Goal: Task Accomplishment & Management: Complete application form

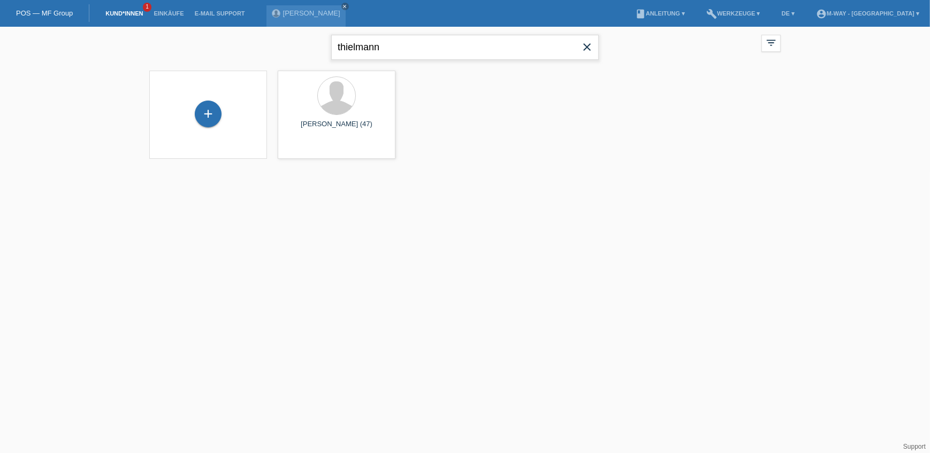
drag, startPoint x: 240, startPoint y: 54, endPoint x: 222, endPoint y: 58, distance: 18.8
click at [222, 58] on div "thielmann close filter_list view_module Alle Kund*innen anzeigen star Markierte…" at bounding box center [465, 46] width 642 height 39
type input "uglik"
click at [347, 103] on div at bounding box center [336, 96] width 37 height 37
click at [315, 150] on span "Anzeigen" at bounding box center [308, 150] width 29 height 8
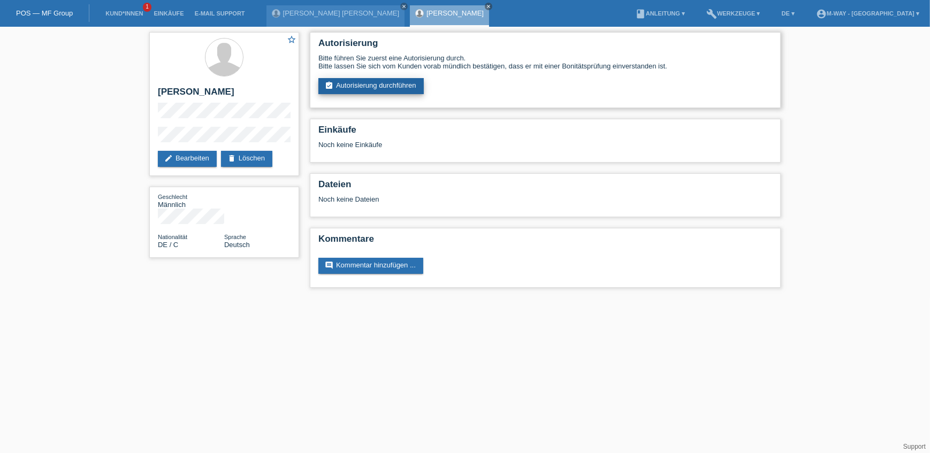
click at [375, 86] on link "assignment_turned_in Autorisierung durchführen" at bounding box center [370, 86] width 105 height 16
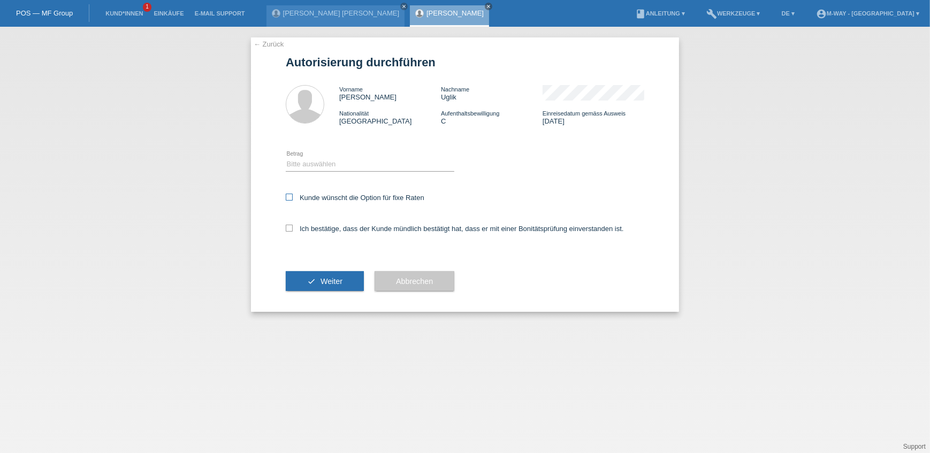
click at [287, 197] on icon at bounding box center [289, 197] width 7 height 7
click at [287, 197] on input "Kunde wünscht die Option für fixe Raten" at bounding box center [289, 197] width 7 height 7
checkbox input "true"
click at [288, 227] on icon at bounding box center [289, 228] width 7 height 7
click at [288, 227] on input "Ich bestätige, dass der Kunde mündlich bestätigt hat, dass er mit einer Bonität…" at bounding box center [289, 228] width 7 height 7
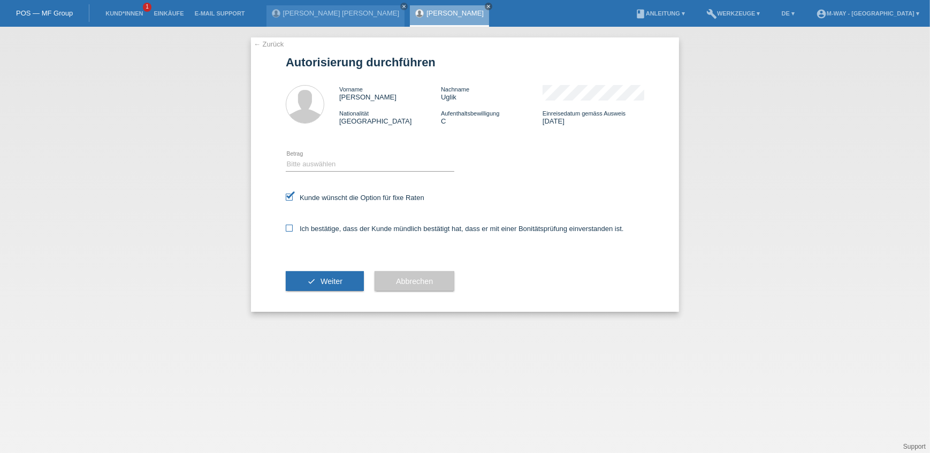
checkbox input "true"
click at [315, 166] on select "Bitte auswählen CHF 1.00 - CHF 499.00 CHF 500.00 - CHF 1'999.00 CHF 2'000.00 - …" at bounding box center [370, 164] width 169 height 13
select select "3"
click at [286, 158] on select "Bitte auswählen CHF 1.00 - CHF 499.00 CHF 500.00 - CHF 1'999.00 CHF 2'000.00 - …" at bounding box center [370, 164] width 169 height 13
click at [337, 283] on span "Weiter" at bounding box center [332, 281] width 22 height 9
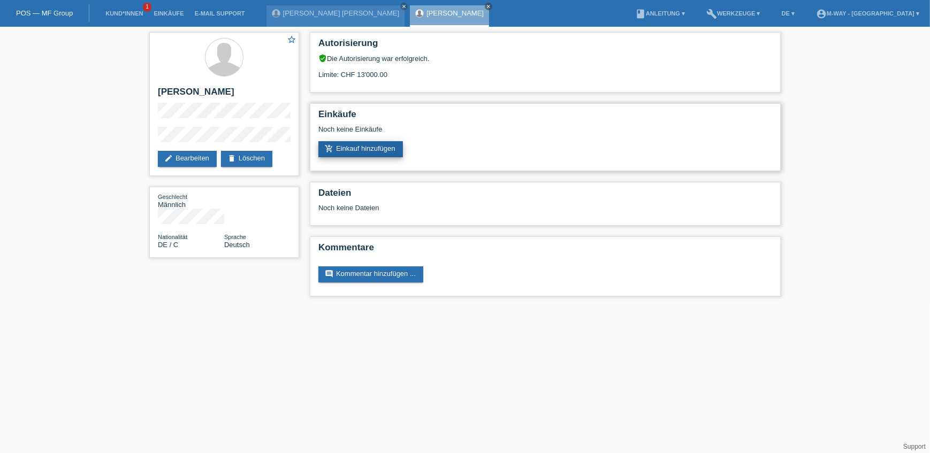
click at [364, 144] on link "add_shopping_cart Einkauf hinzufügen" at bounding box center [360, 149] width 85 height 16
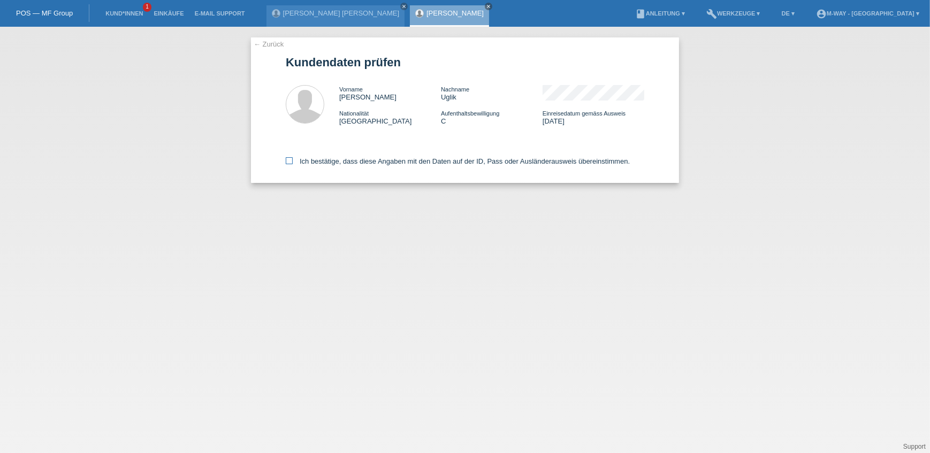
click at [288, 161] on icon at bounding box center [289, 160] width 7 height 7
click at [288, 161] on input "Ich bestätige, dass diese Angaben mit den Daten auf der ID, Pass oder Ausländer…" at bounding box center [289, 160] width 7 height 7
checkbox input "true"
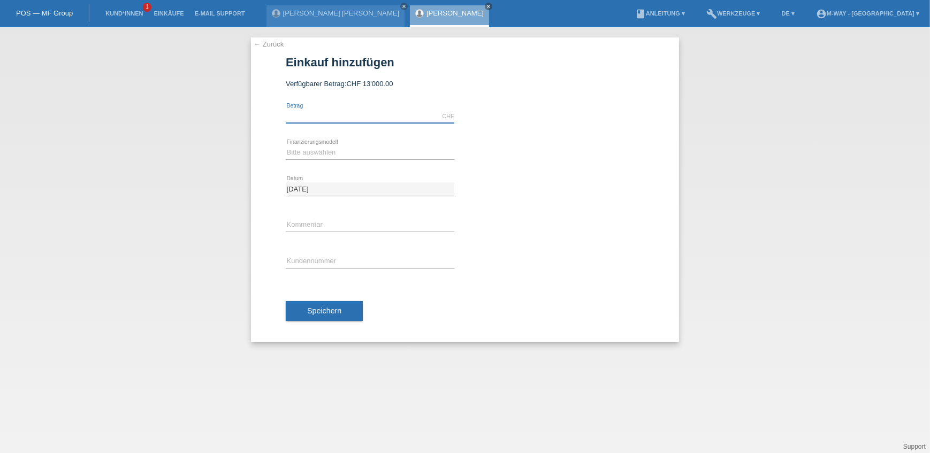
click at [308, 119] on input "text" at bounding box center [370, 116] width 169 height 13
type input "4818.00"
click at [311, 153] on select "Bitte auswählen Fixe Raten Kauf auf Rechnung mit Teilzahlungsoption" at bounding box center [370, 152] width 169 height 13
select select "77"
click at [286, 146] on select "Bitte auswählen Fixe Raten Kauf auf Rechnung mit Teilzahlungsoption" at bounding box center [370, 152] width 169 height 13
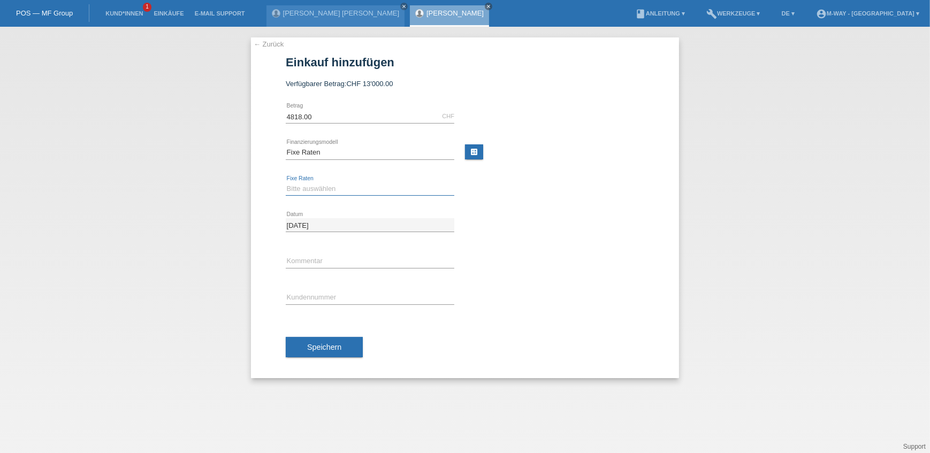
click at [316, 191] on select "Bitte auswählen 4 Raten 5 Raten 6 Raten 7 Raten 8 Raten 9 Raten 10 Raten 11 Rat…" at bounding box center [370, 188] width 169 height 13
select select "202"
click at [286, 182] on select "Bitte auswählen 4 Raten 5 Raten 6 Raten 7 Raten 8 Raten 9 Raten 10 Raten 11 Rat…" at bounding box center [370, 188] width 169 height 13
click at [302, 263] on input "text" at bounding box center [370, 261] width 169 height 13
type input "G"
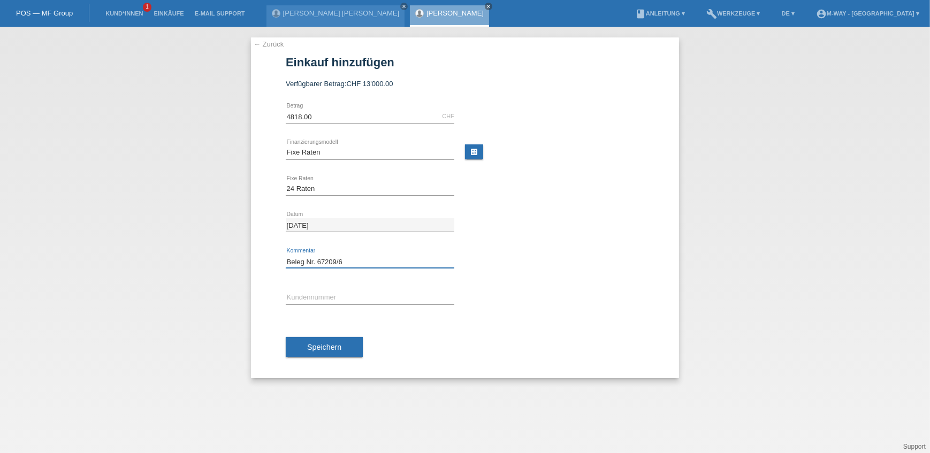
type input "Beleg Nr. 67209/6"
type input "K067780"
click at [349, 346] on button "Speichern" at bounding box center [324, 347] width 77 height 20
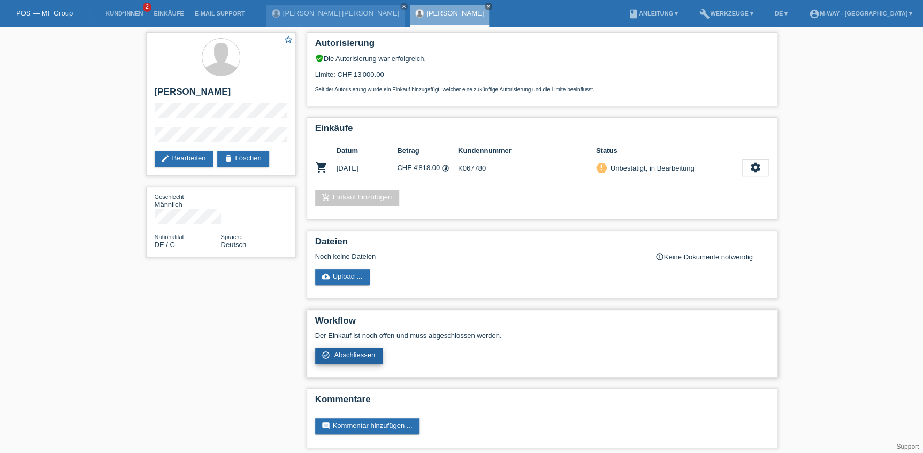
click at [355, 355] on link "check_circle_outline Abschliessen" at bounding box center [349, 356] width 68 height 16
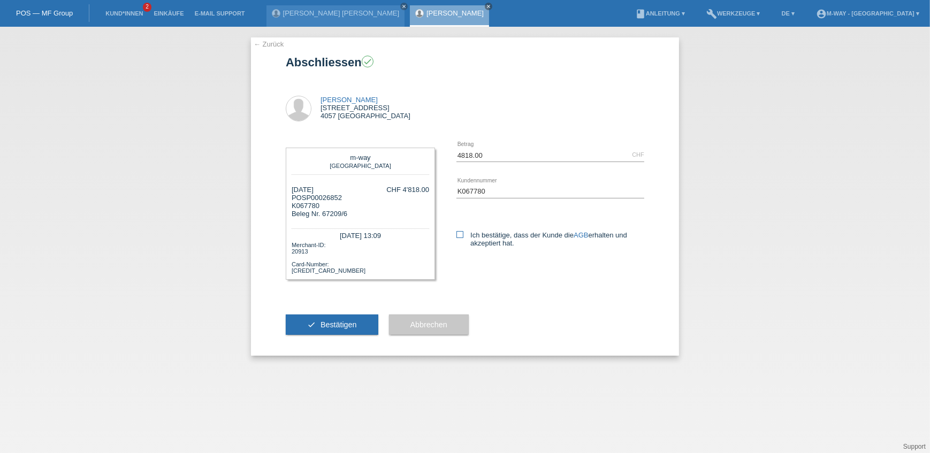
click at [458, 231] on icon at bounding box center [459, 234] width 7 height 7
click at [458, 231] on input "Ich bestätige, dass der Kunde die AGB erhalten und akzeptiert hat." at bounding box center [459, 234] width 7 height 7
checkbox input "true"
click at [333, 320] on button "check Bestätigen" at bounding box center [332, 325] width 93 height 20
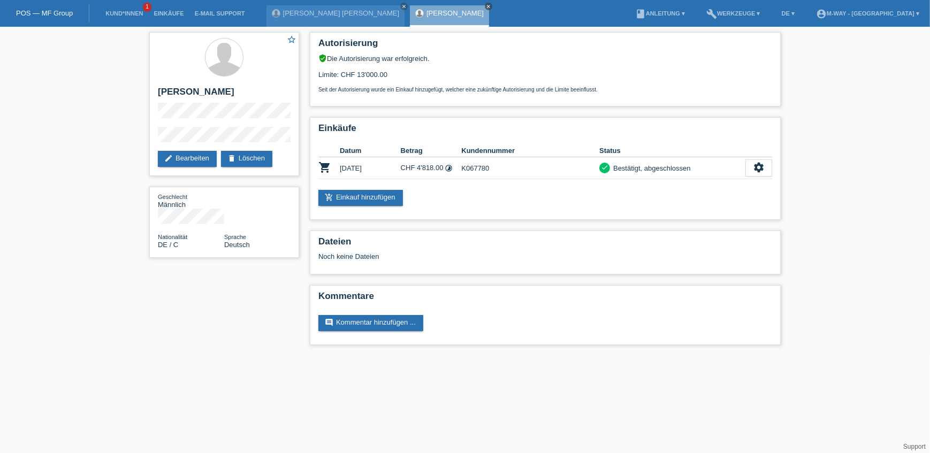
click at [486, 4] on icon "close" at bounding box center [488, 6] width 5 height 5
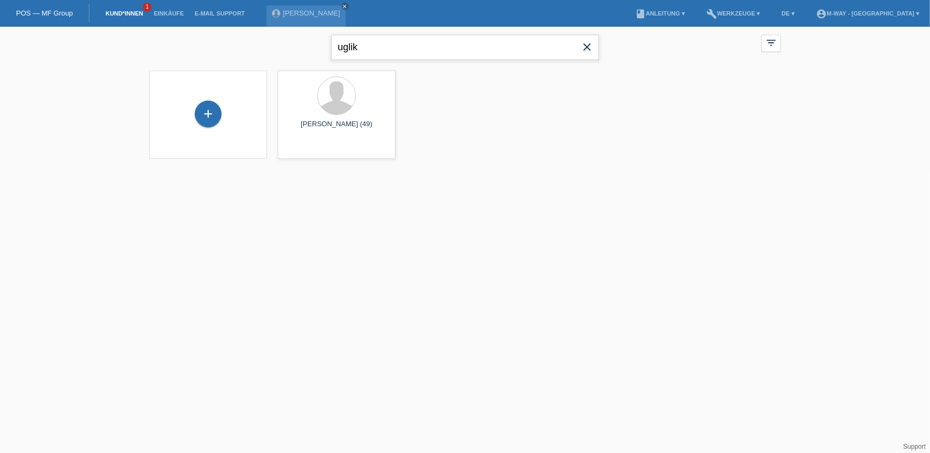
drag, startPoint x: 371, startPoint y: 48, endPoint x: 315, endPoint y: 41, distance: 56.7
click at [315, 41] on div "uglik close filter_list view_module Alle Kund*innen anzeigen star Markierte Kun…" at bounding box center [465, 46] width 642 height 39
click at [348, 4] on icon "close" at bounding box center [344, 6] width 5 height 5
click at [398, 44] on input "text" at bounding box center [465, 47] width 268 height 25
click at [212, 115] on div "+" at bounding box center [208, 114] width 27 height 27
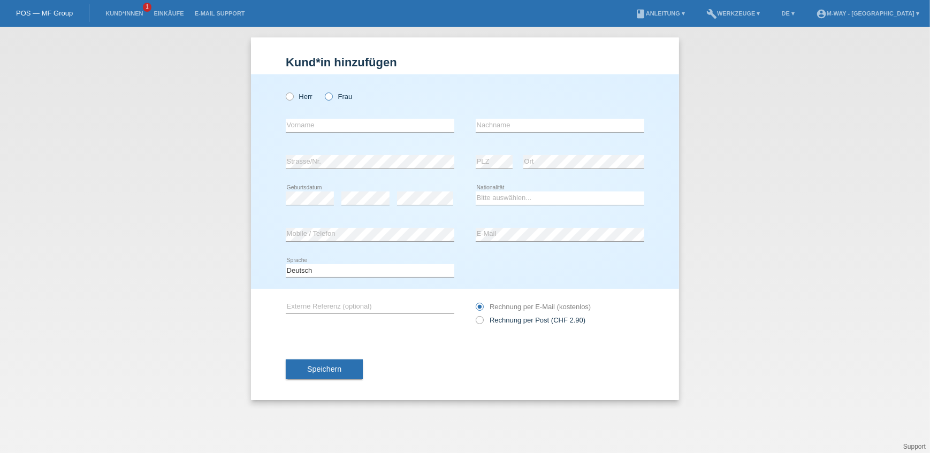
click at [323, 91] on icon at bounding box center [323, 91] width 0 height 0
click at [330, 95] on input "Frau" at bounding box center [328, 96] width 7 height 7
radio input "true"
click at [326, 119] on input "text" at bounding box center [370, 125] width 169 height 13
type input "N"
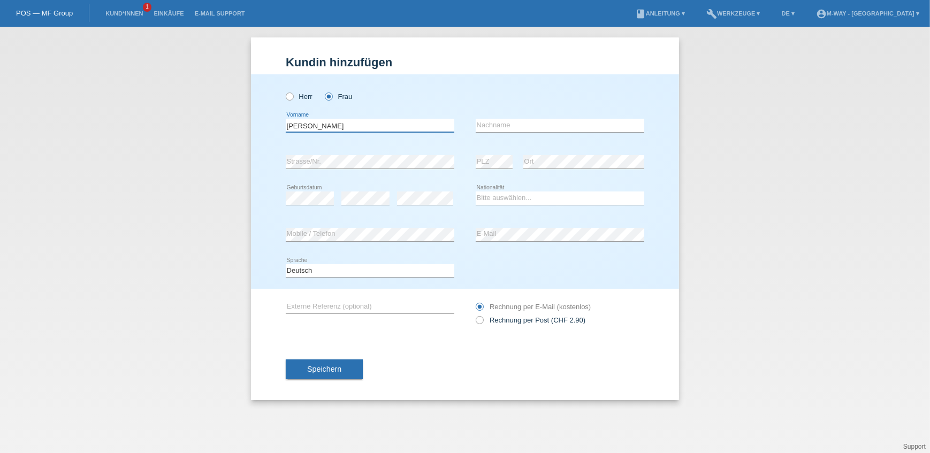
type input "[PERSON_NAME]"
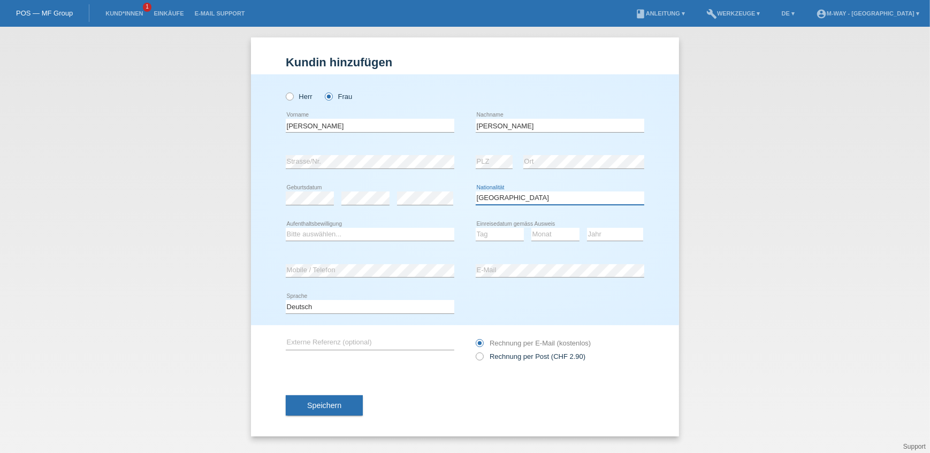
select select "CH"
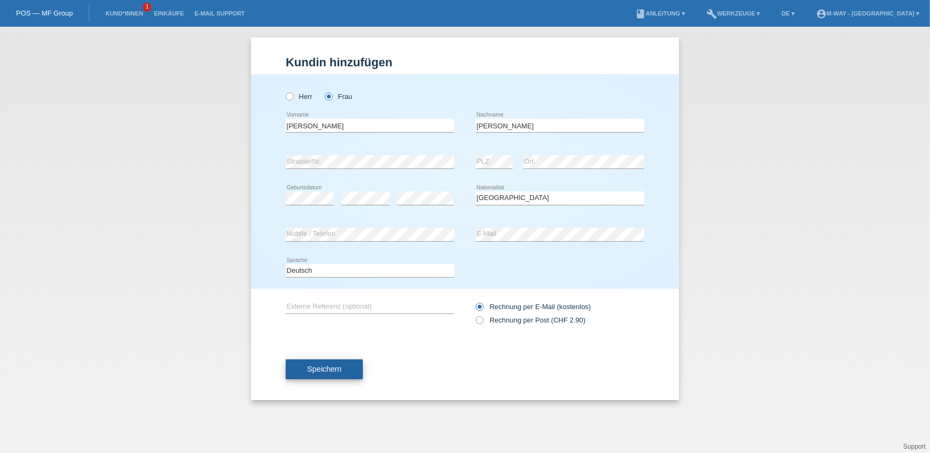
click at [302, 366] on button "Speichern" at bounding box center [324, 370] width 77 height 20
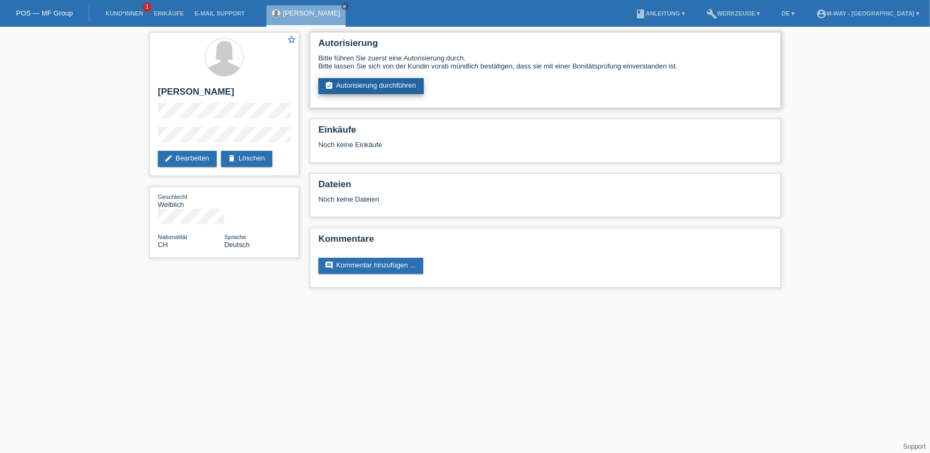
click at [368, 80] on link "assignment_turned_in Autorisierung durchführen" at bounding box center [370, 86] width 105 height 16
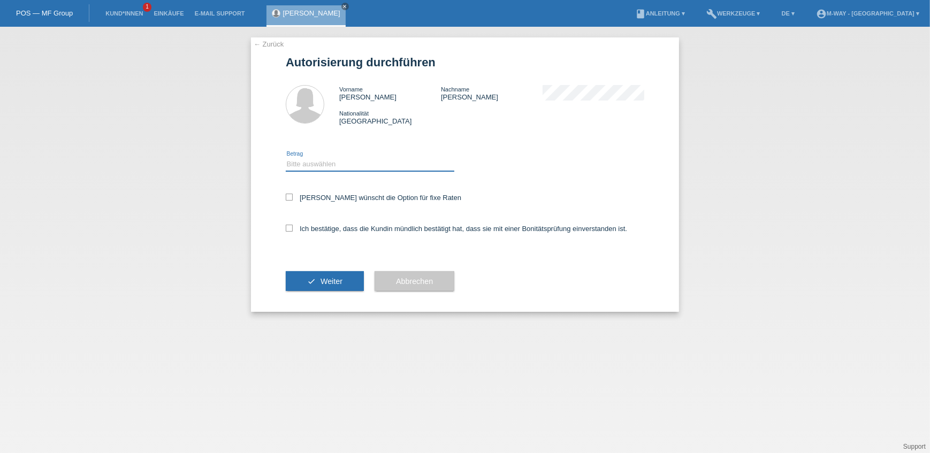
click at [327, 166] on select "Bitte auswählen CHF 1.00 - CHF 499.00 CHF 500.00 - CHF 1'999.00 CHF 2'000.00 - …" at bounding box center [370, 164] width 169 height 13
select select "3"
click at [286, 158] on select "Bitte auswählen CHF 1.00 - CHF 499.00 CHF 500.00 - CHF 1'999.00 CHF 2'000.00 - …" at bounding box center [370, 164] width 169 height 13
click at [287, 195] on icon at bounding box center [289, 197] width 7 height 7
click at [287, 195] on input "Kundin wünscht die Option für fixe Raten" at bounding box center [289, 197] width 7 height 7
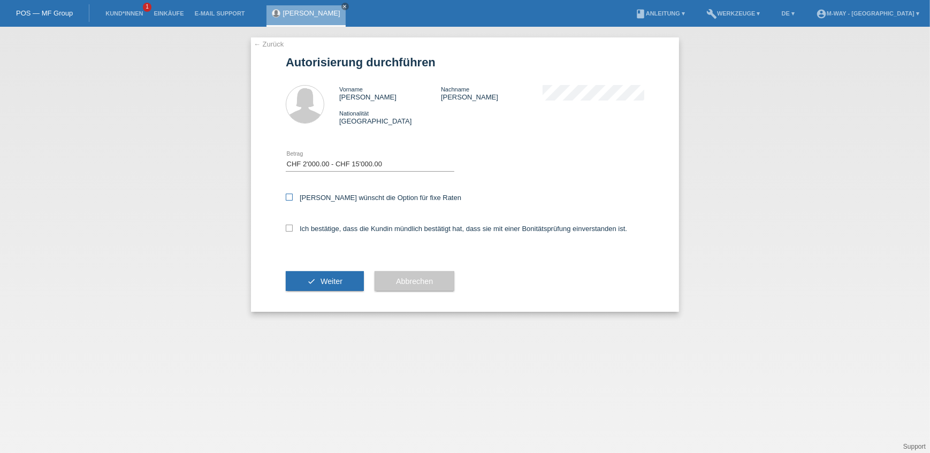
checkbox input "true"
click at [287, 222] on div "Ich bestätige, dass die Kundin mündlich bestätigt hat, dass sie mit einer Bonit…" at bounding box center [465, 232] width 358 height 36
click at [288, 228] on icon at bounding box center [289, 228] width 7 height 7
click at [288, 228] on input "Ich bestätige, dass die Kundin mündlich bestätigt hat, dass sie mit einer Bonit…" at bounding box center [289, 228] width 7 height 7
checkbox input "true"
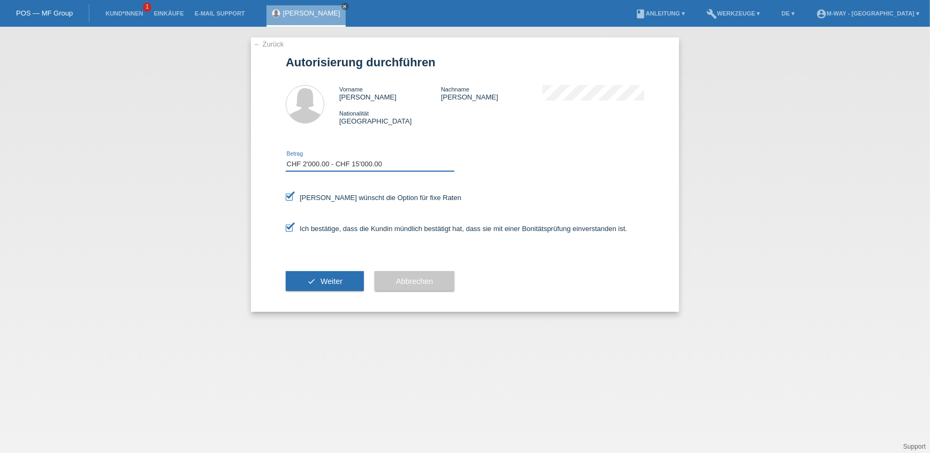
click at [321, 161] on select "Bitte auswählen CHF 1.00 - CHF 499.00 CHF 500.00 - CHF 1'999.00 CHF 2'000.00 - …" at bounding box center [370, 164] width 169 height 13
select select "2"
click at [286, 158] on select "Bitte auswählen CHF 1.00 - CHF 499.00 CHF 500.00 - CHF 1'999.00 CHF 2'000.00 - …" at bounding box center [370, 164] width 169 height 13
click at [315, 279] on button "check Weiter" at bounding box center [325, 281] width 78 height 20
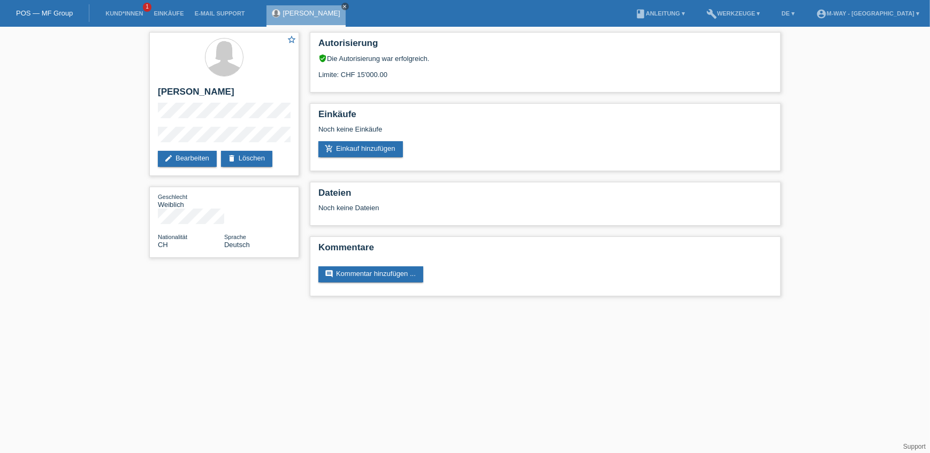
click at [348, 5] on icon "close" at bounding box center [344, 6] width 5 height 5
